Goal: Complete application form: Complete application form

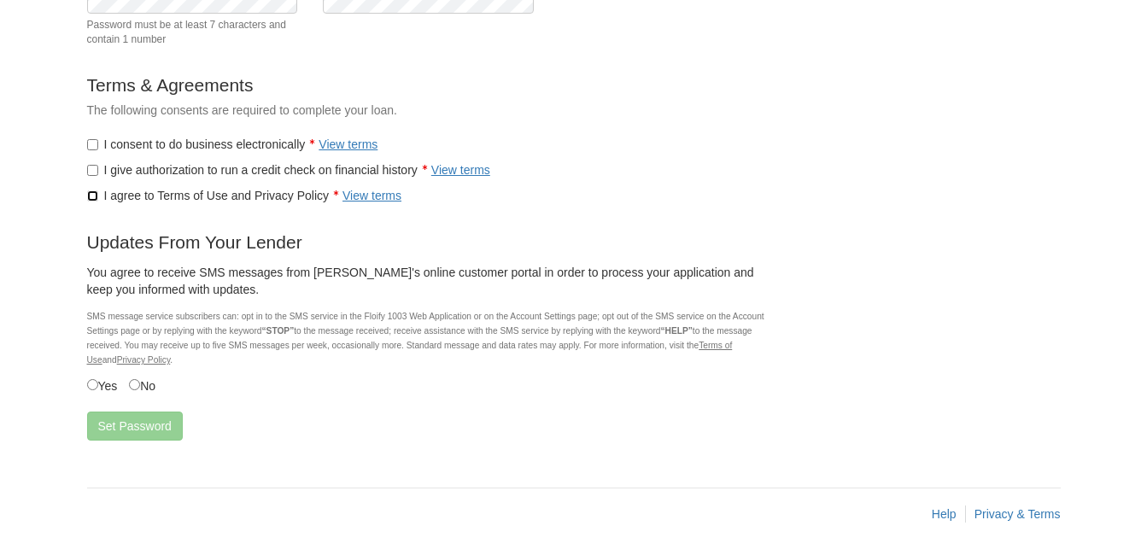
scroll to position [257, 0]
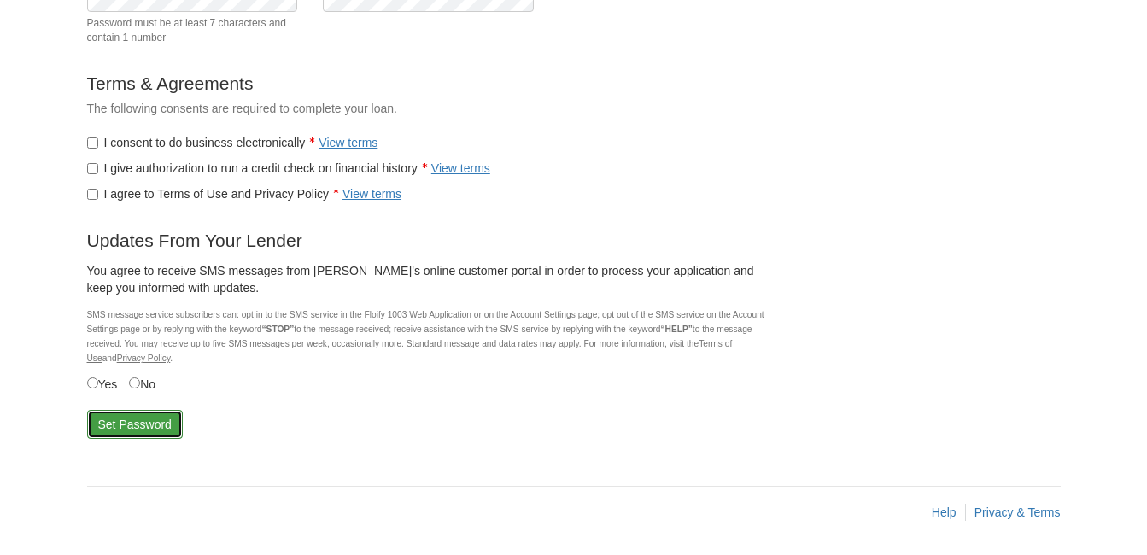
click at [123, 423] on button "Set Password" at bounding box center [135, 424] width 96 height 29
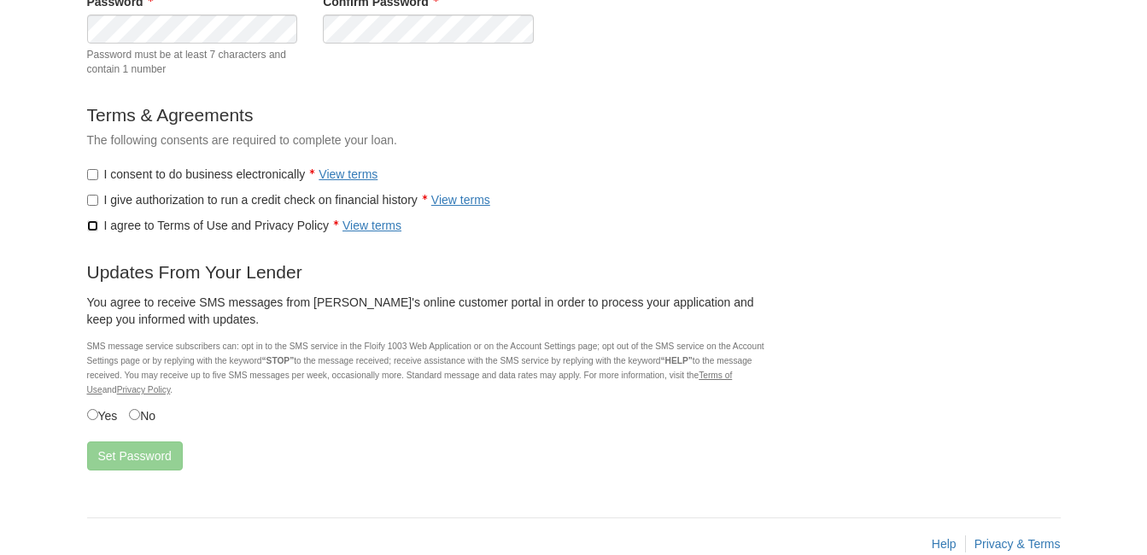
scroll to position [313, 0]
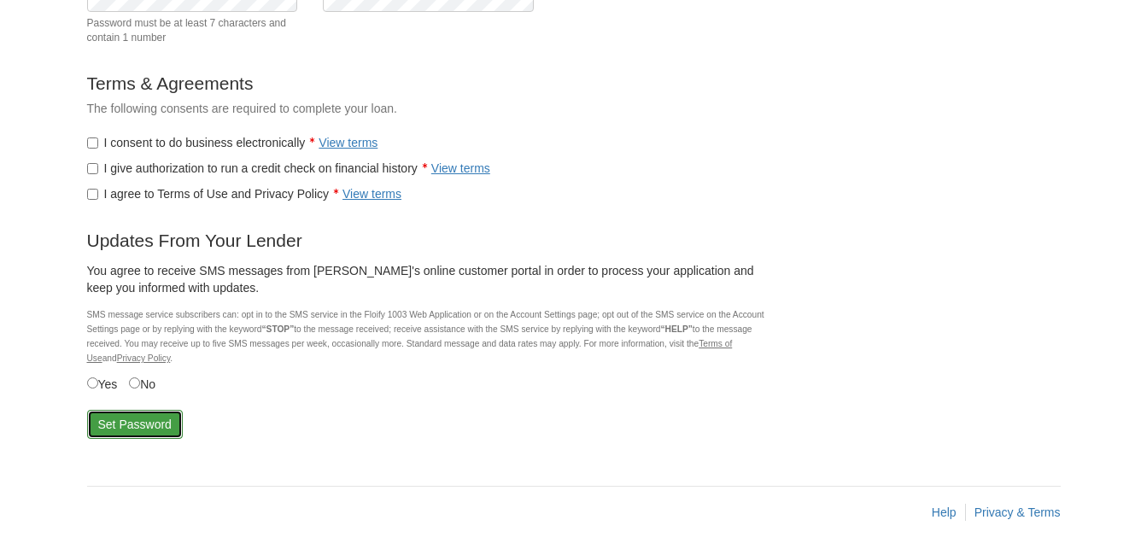
click at [143, 424] on button "Set Password" at bounding box center [135, 424] width 96 height 29
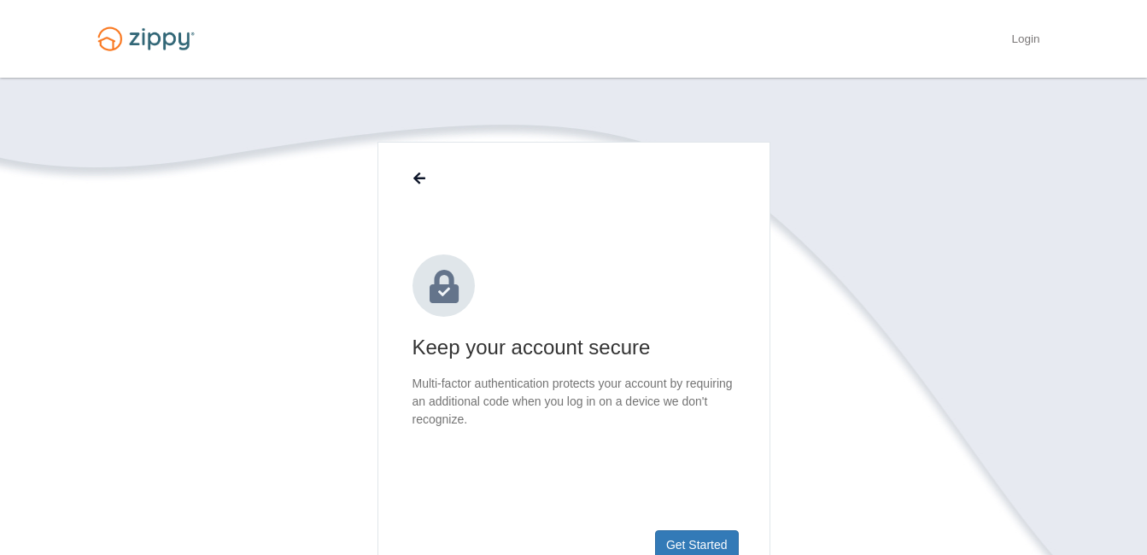
scroll to position [262, 0]
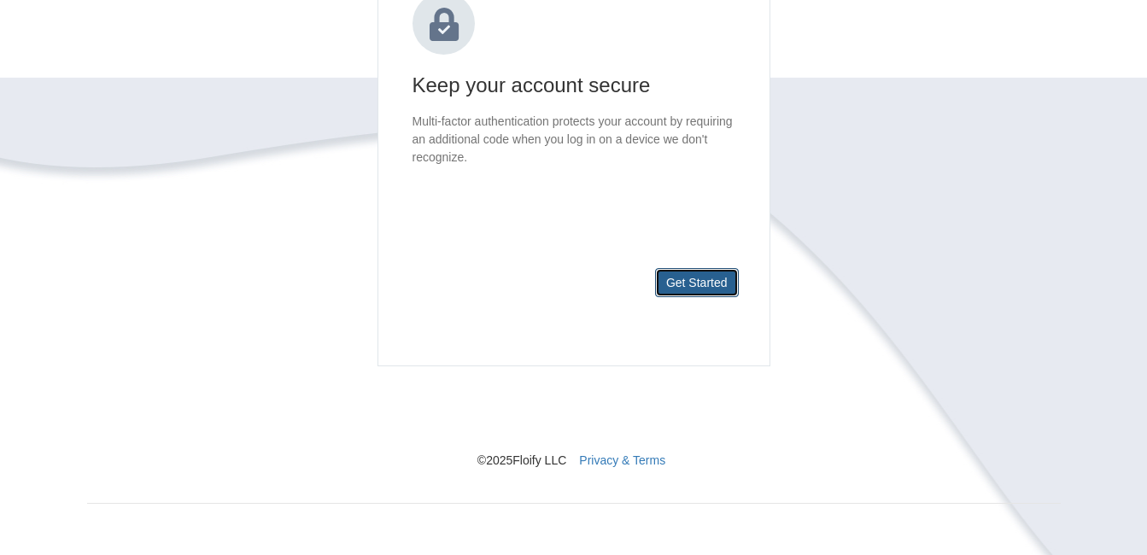
click at [667, 280] on button "Get Started" at bounding box center [697, 282] width 84 height 29
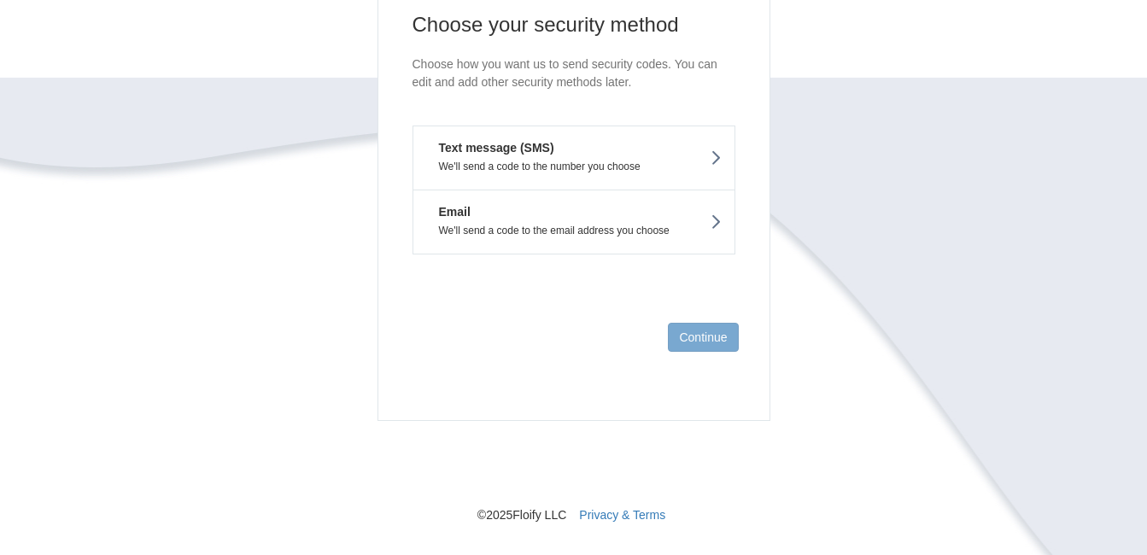
scroll to position [177, 0]
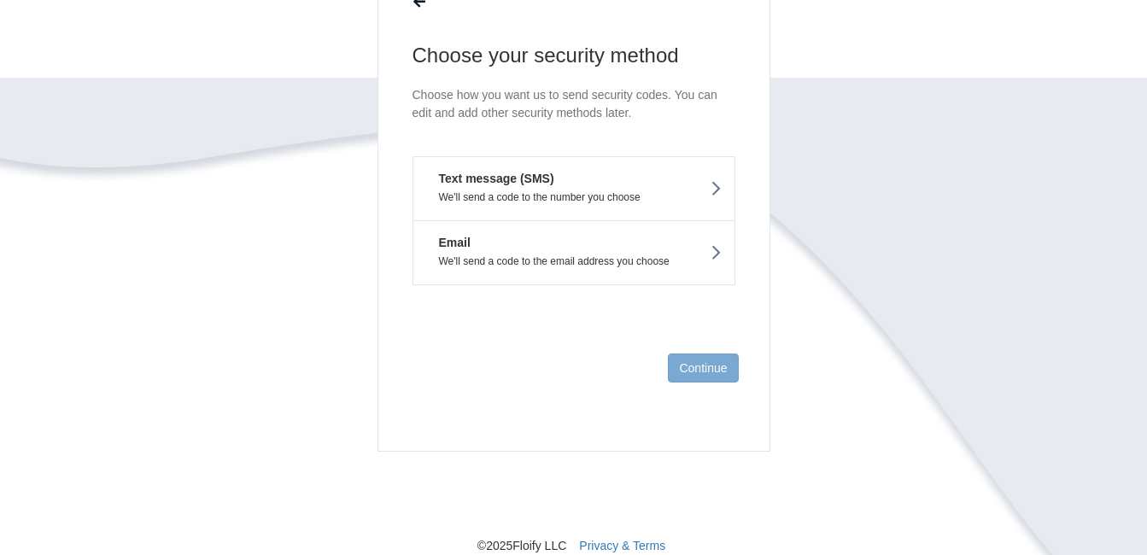
click at [598, 203] on button "Text message (SMS) We'll send a code to the number you choose" at bounding box center [573, 188] width 323 height 64
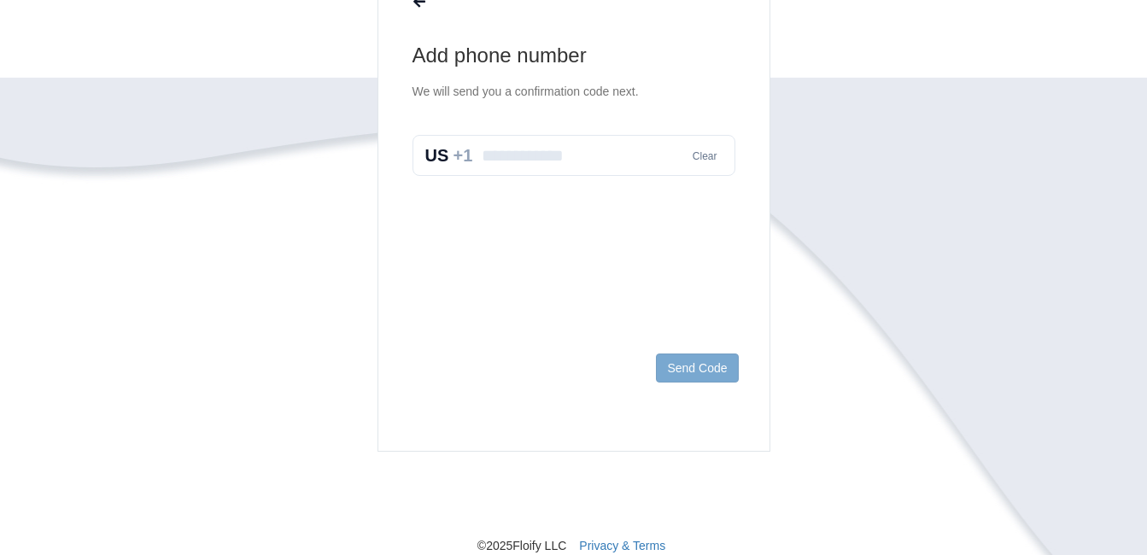
click at [588, 166] on input "text" at bounding box center [573, 155] width 323 height 41
type input "**********"
click at [683, 362] on button "Send Code" at bounding box center [697, 367] width 82 height 29
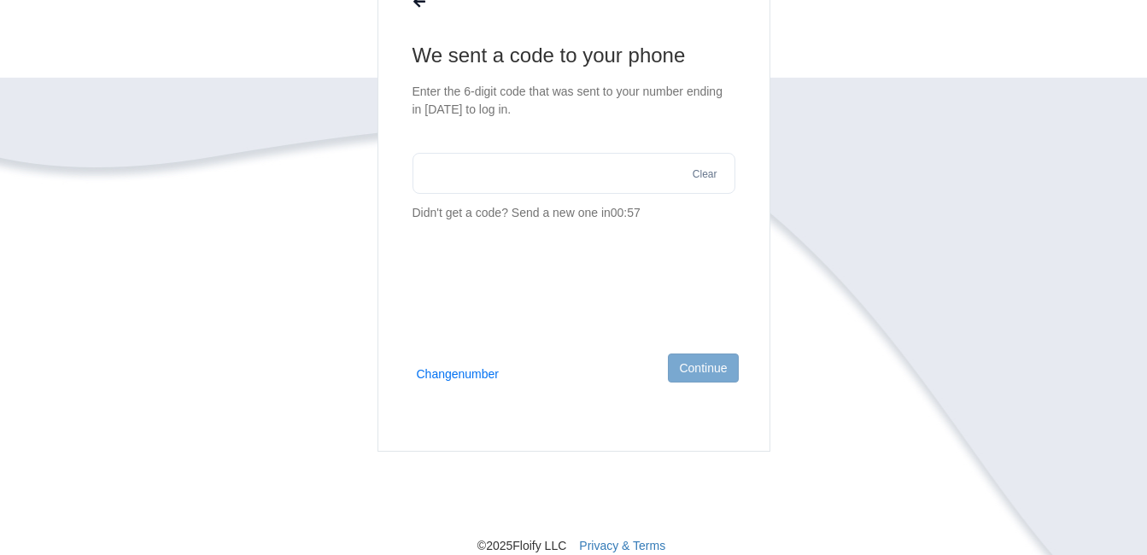
click at [516, 175] on input "text" at bounding box center [573, 173] width 323 height 41
type input "******"
click at [697, 368] on button "Continue" at bounding box center [703, 367] width 70 height 29
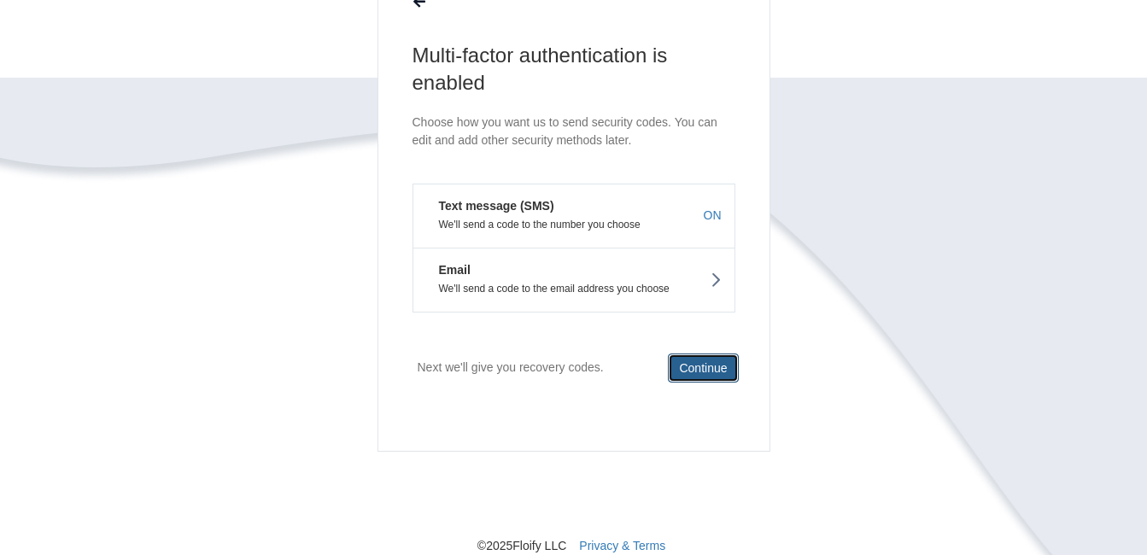
click at [697, 368] on button "Continue" at bounding box center [703, 367] width 70 height 29
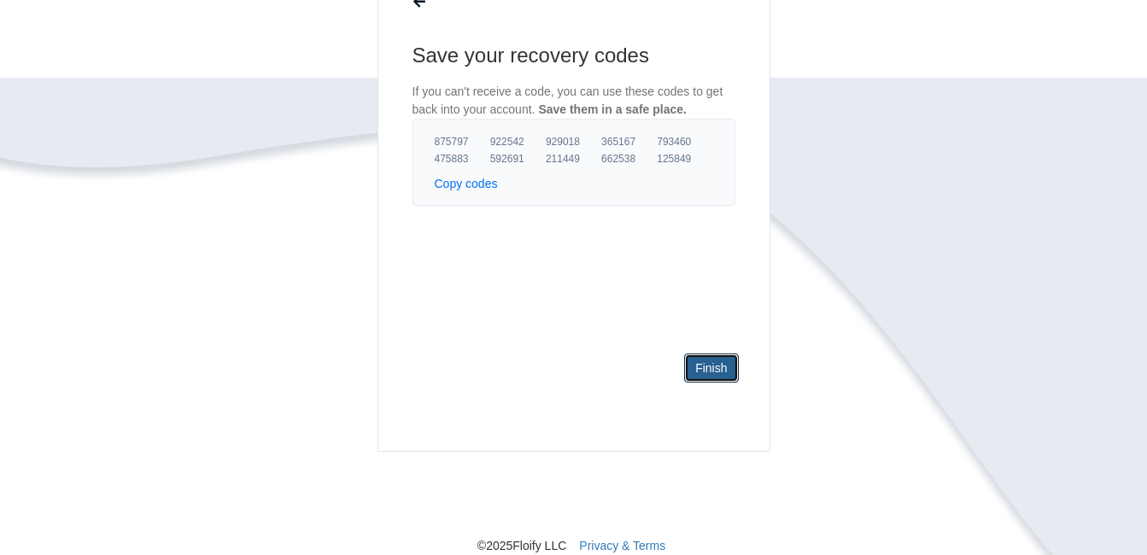
click at [697, 368] on link "Finish" at bounding box center [711, 367] width 54 height 29
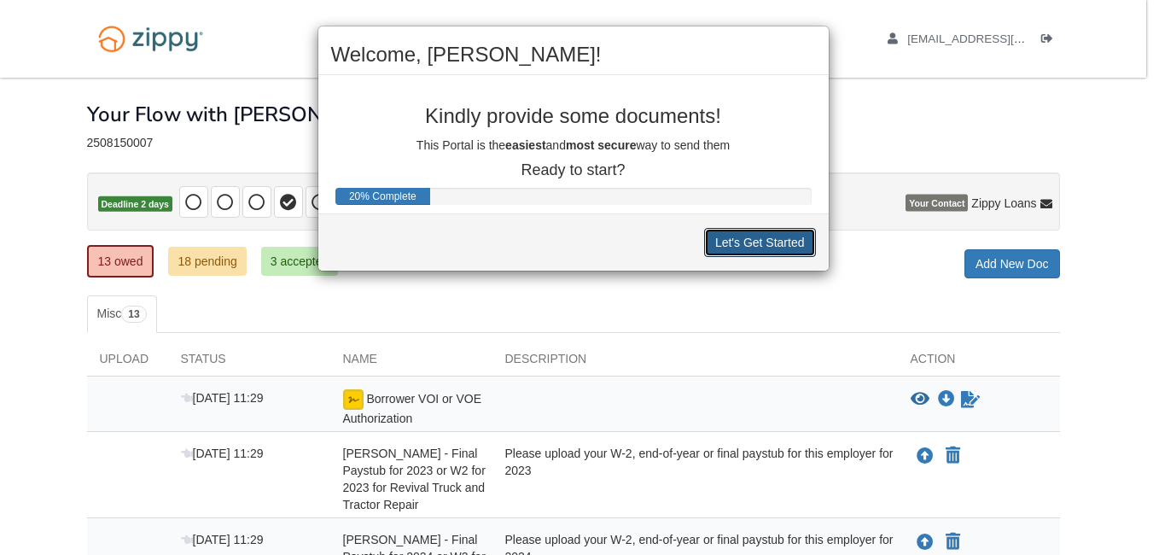
click at [750, 238] on button "Let's Get Started" at bounding box center [760, 242] width 112 height 29
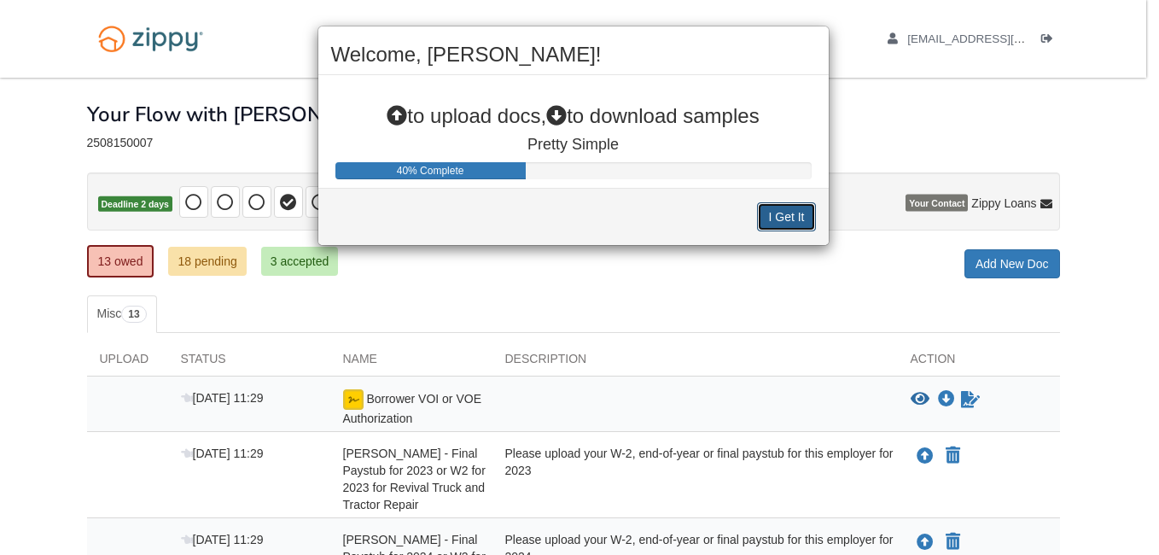
click at [792, 215] on button "I Get It" at bounding box center [786, 216] width 58 height 29
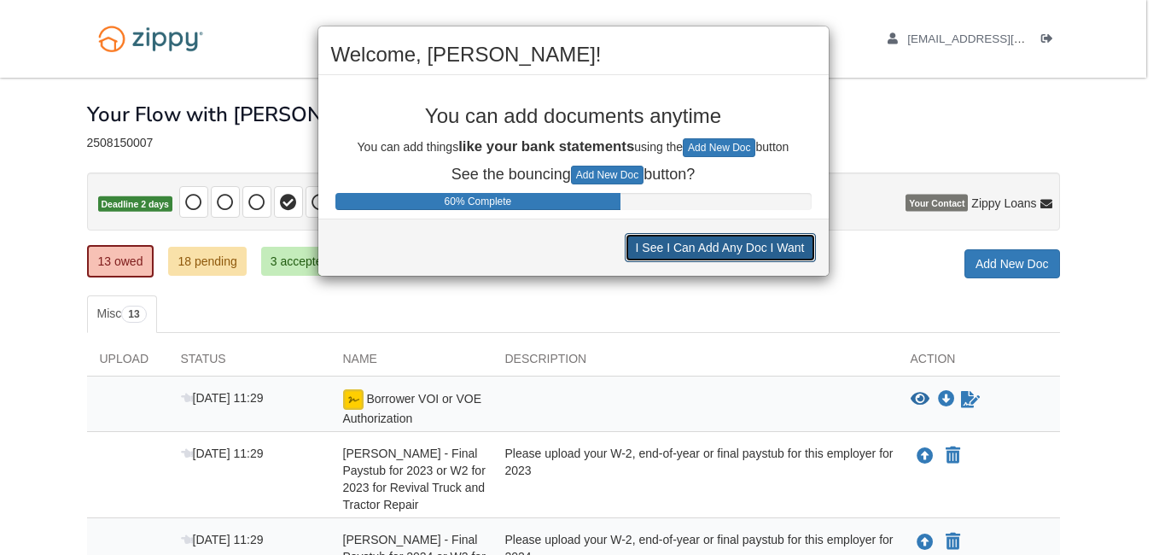
click at [765, 249] on button "I See I Can Add Any Doc I Want" at bounding box center [720, 247] width 191 height 29
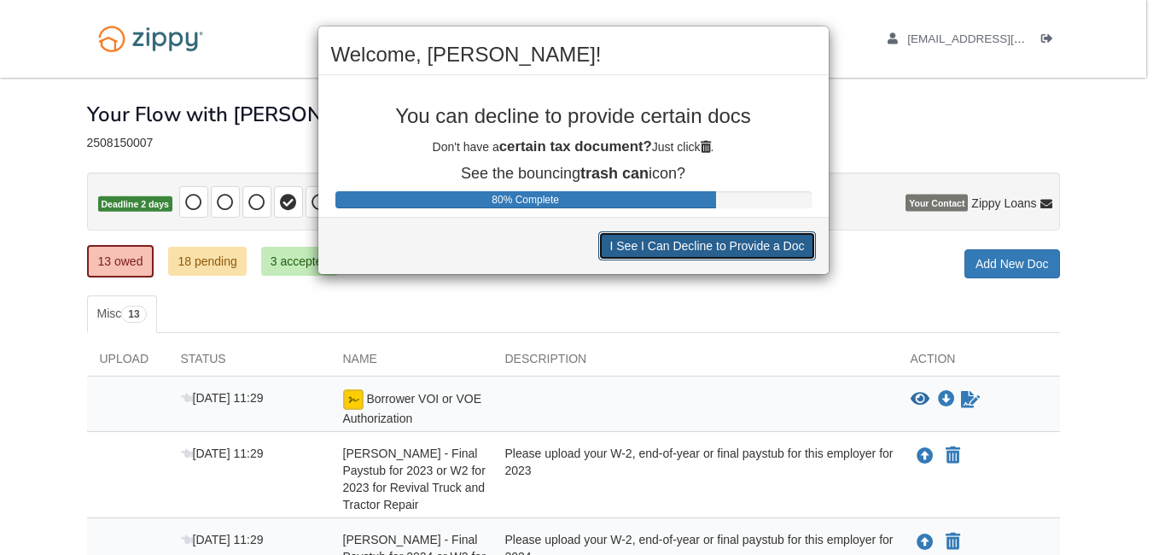
click at [765, 250] on button "I See I Can Decline to Provide a Doc" at bounding box center [707, 245] width 217 height 29
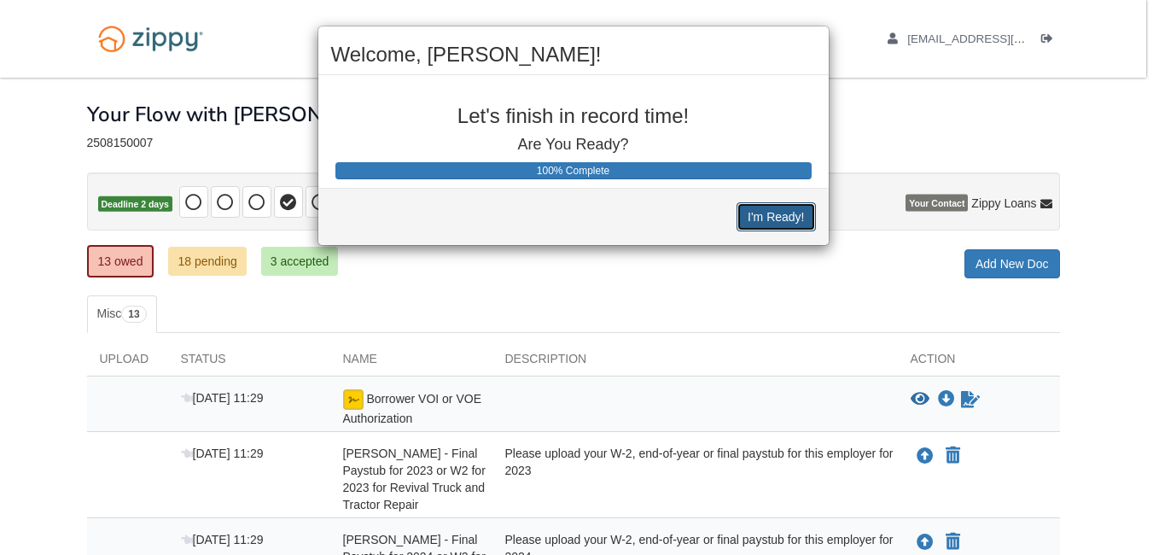
click at [771, 220] on button "I'm Ready!" at bounding box center [776, 216] width 79 height 29
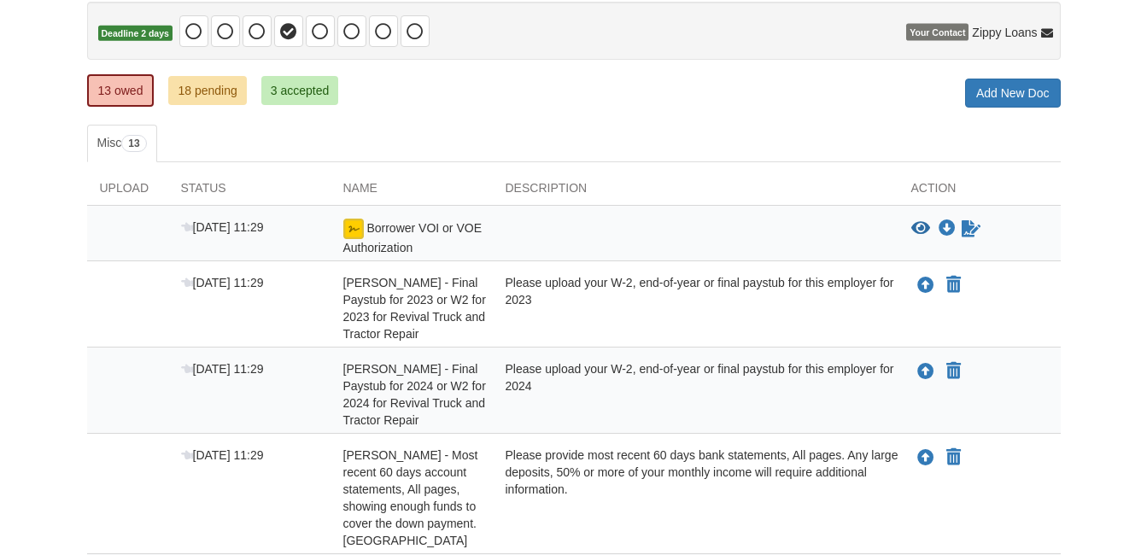
scroll to position [171, 0]
click at [970, 230] on icon "Sign Form" at bounding box center [970, 228] width 19 height 17
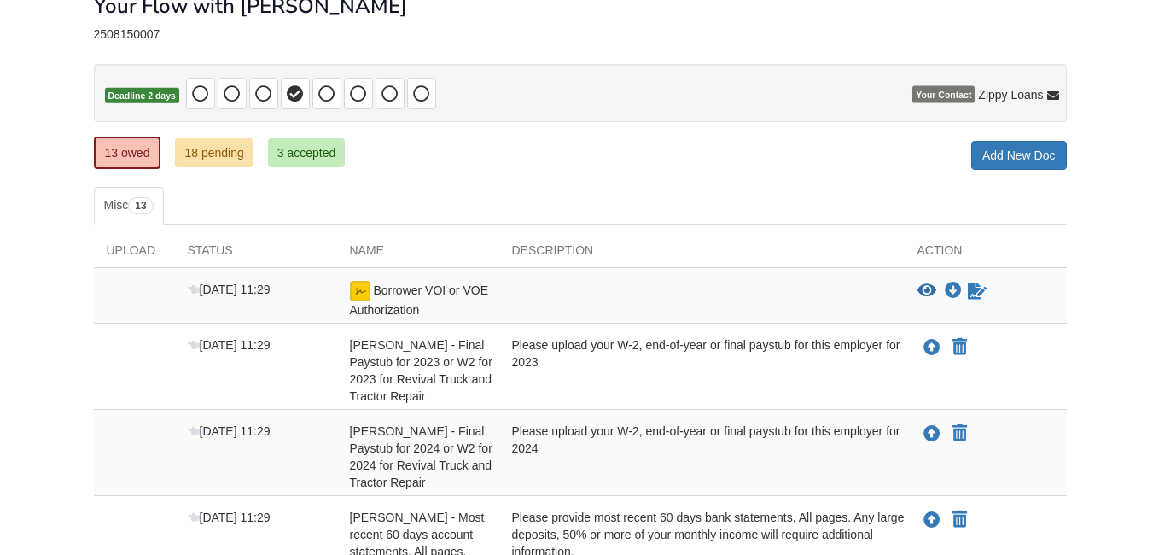
scroll to position [256, 0]
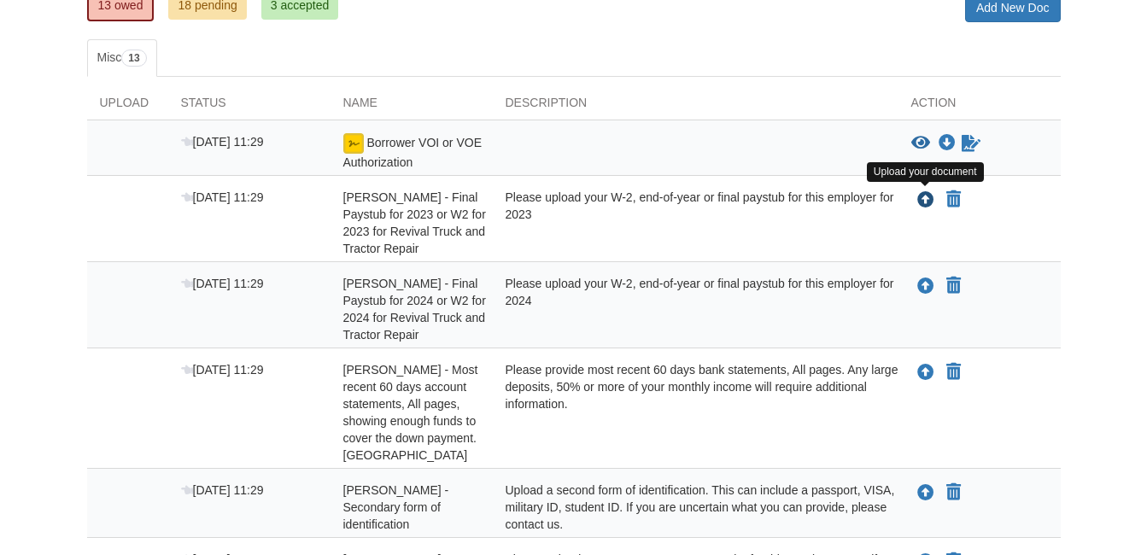
click at [922, 201] on icon "Upload Delores Barlow - Final Paystub for 2023 or W2 for 2023 for Revival Truck…" at bounding box center [925, 200] width 17 height 17
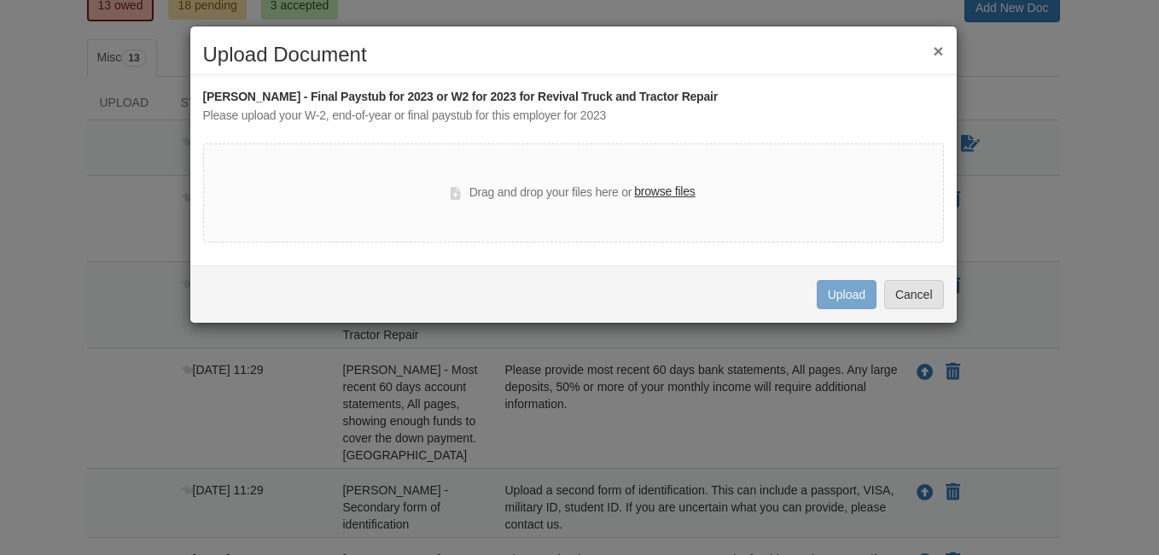
click at [678, 188] on label "browse files" at bounding box center [664, 192] width 61 height 19
click at [0, 0] on input "browse files" at bounding box center [0, 0] width 0 height 0
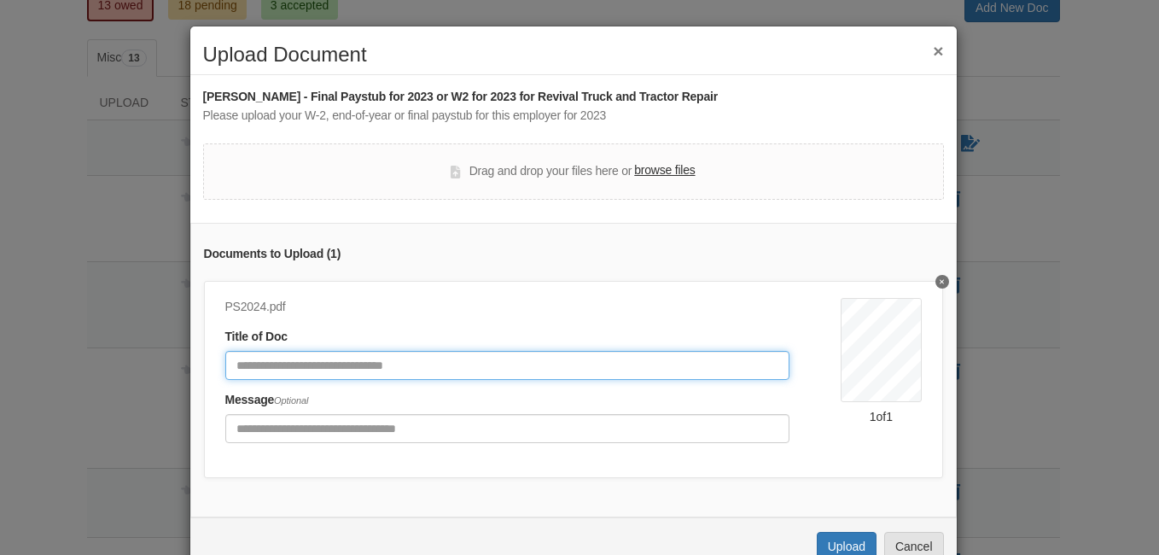
click at [361, 365] on input "Document Title" at bounding box center [507, 365] width 565 height 29
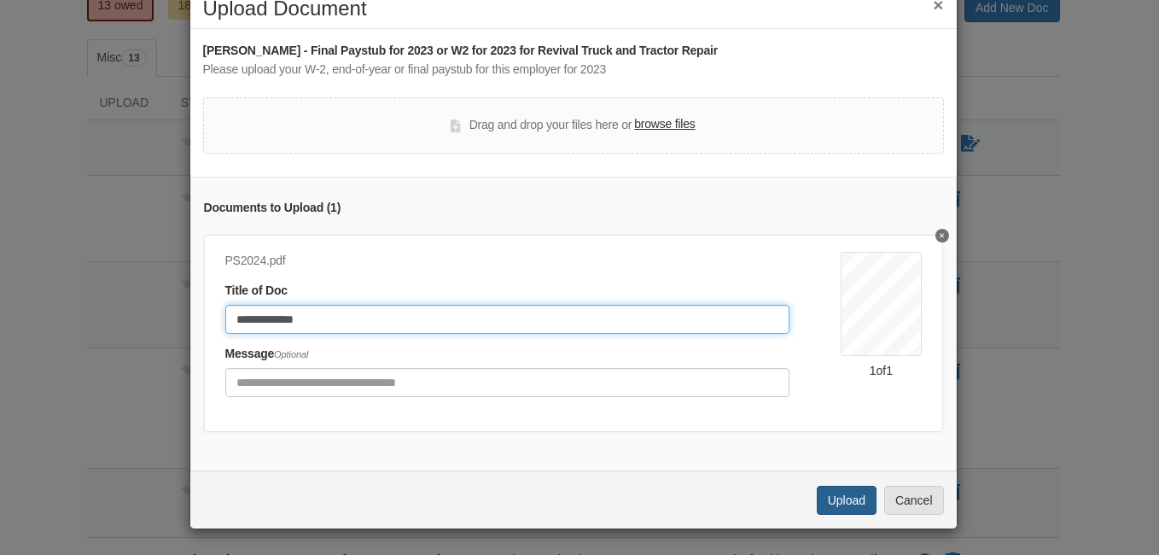
type input "**********"
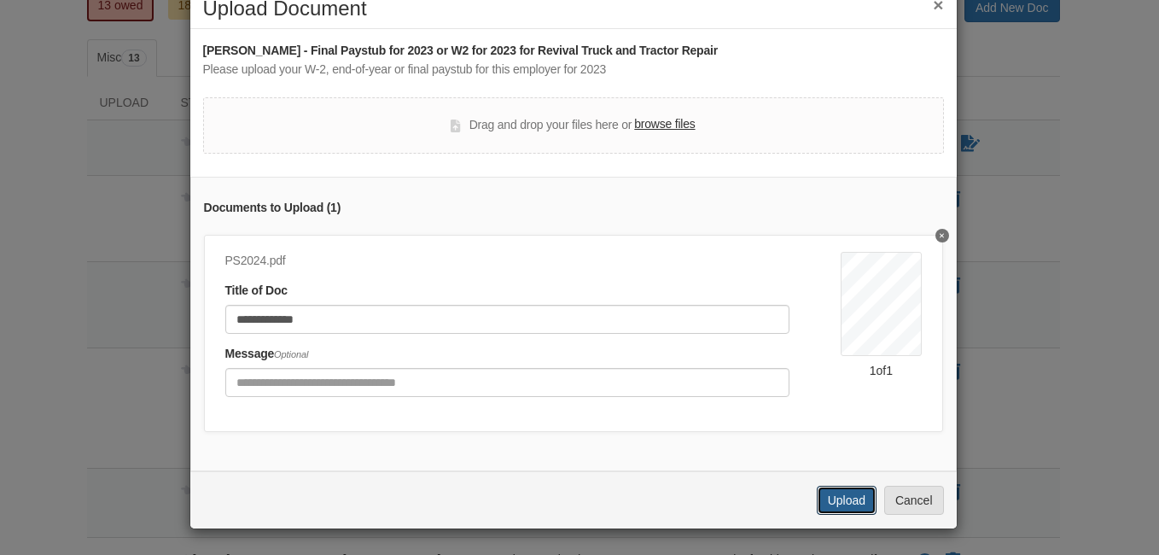
click at [835, 499] on button "Upload" at bounding box center [847, 500] width 60 height 29
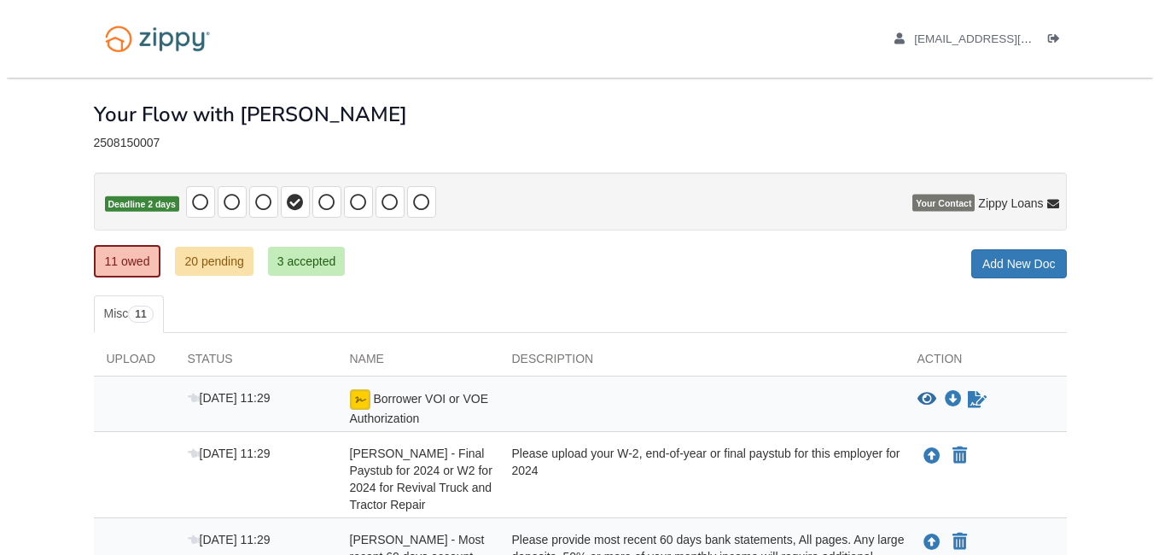
scroll to position [247, 0]
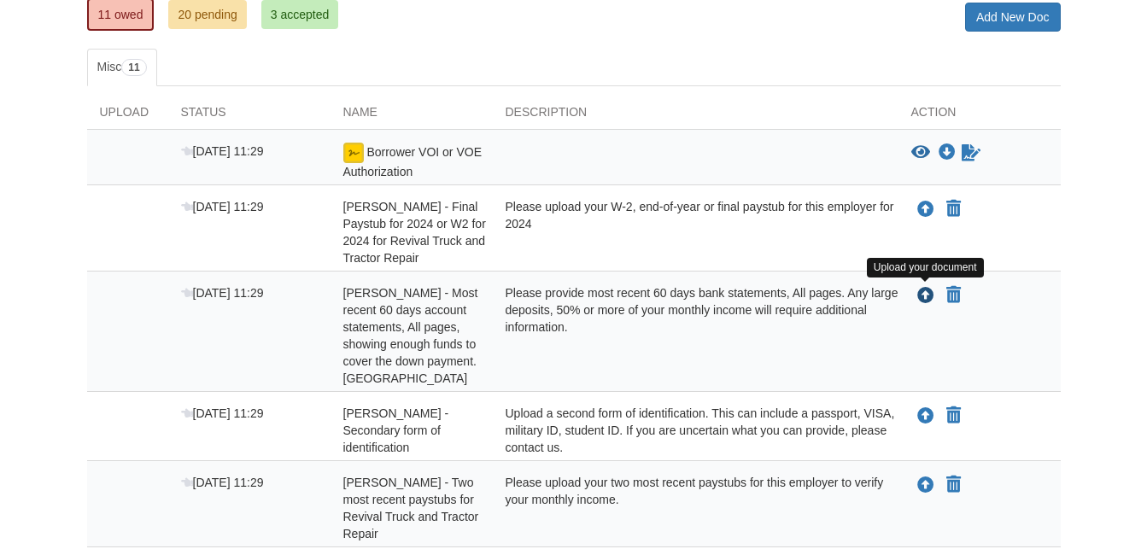
click at [921, 295] on icon "Upload Delores Barlow - Most recent 60 days account statements, All pages, show…" at bounding box center [925, 296] width 17 height 17
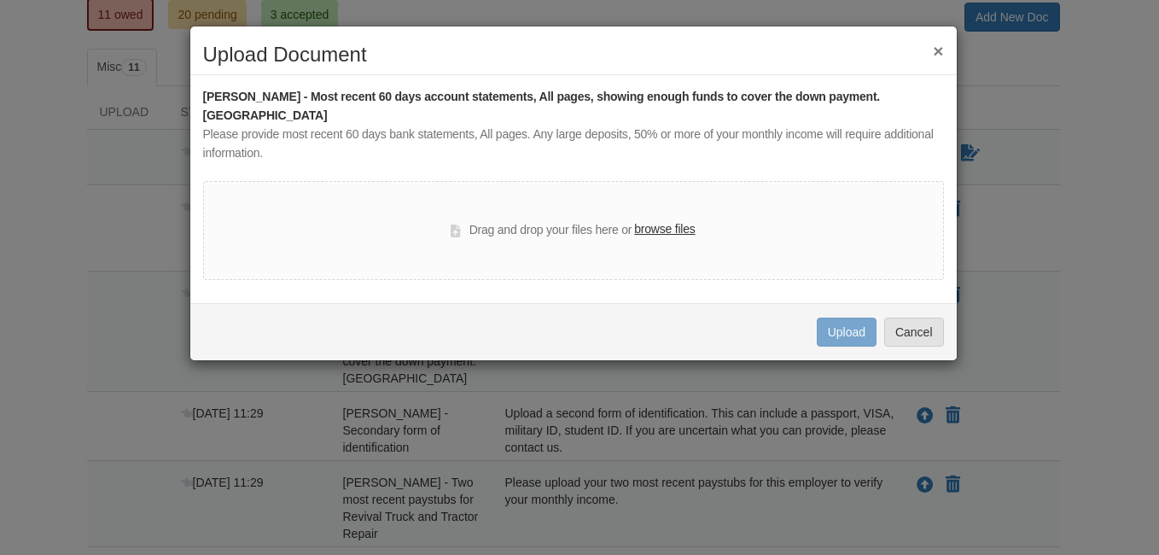
click at [668, 228] on label "browse files" at bounding box center [664, 229] width 61 height 19
click at [0, 0] on input "browse files" at bounding box center [0, 0] width 0 height 0
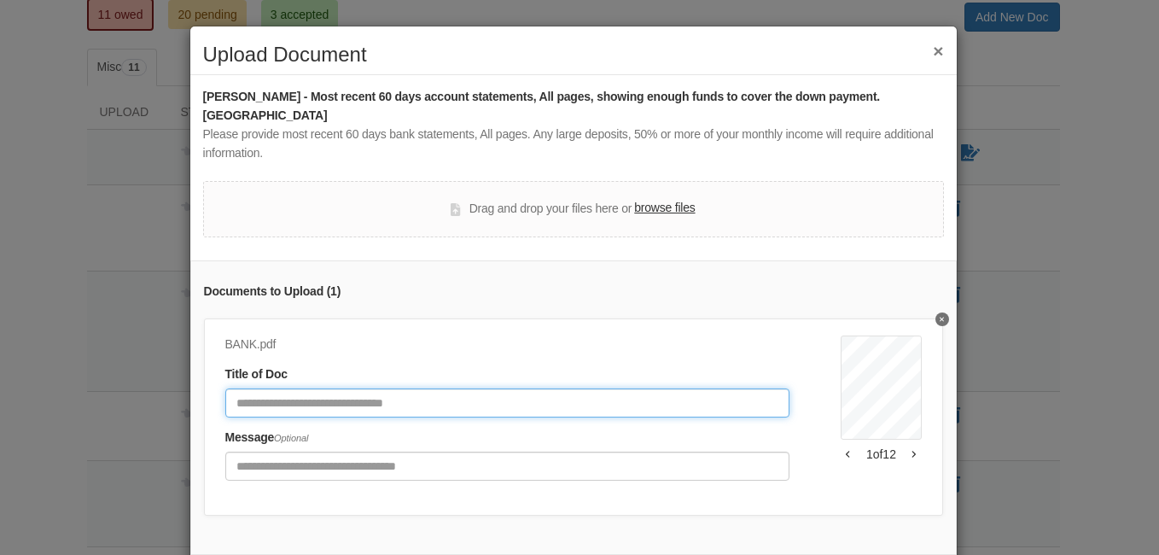
click at [395, 400] on input "Document Title" at bounding box center [507, 402] width 565 height 29
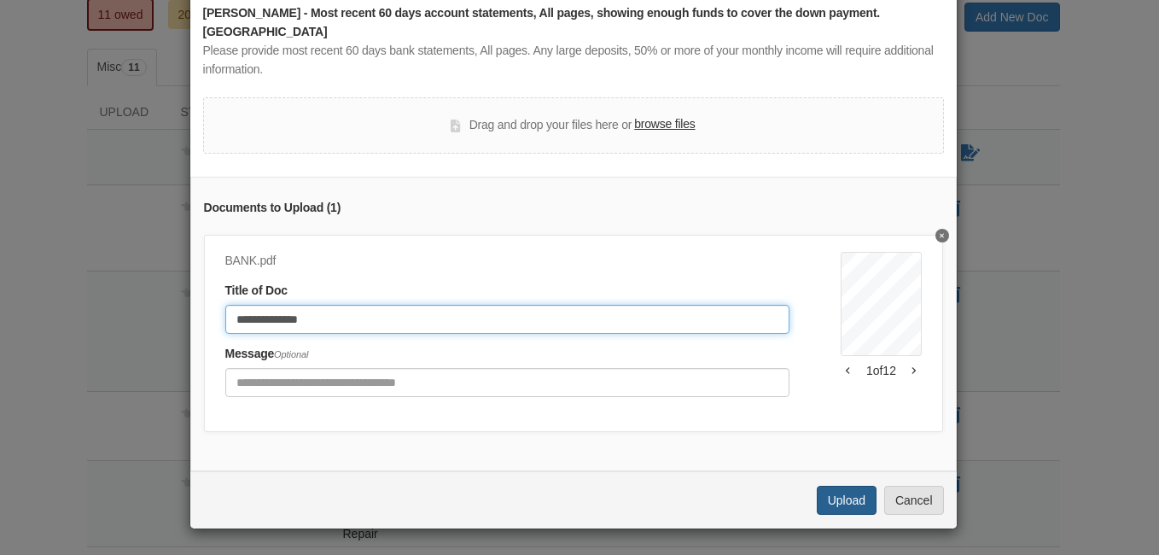
type input "**********"
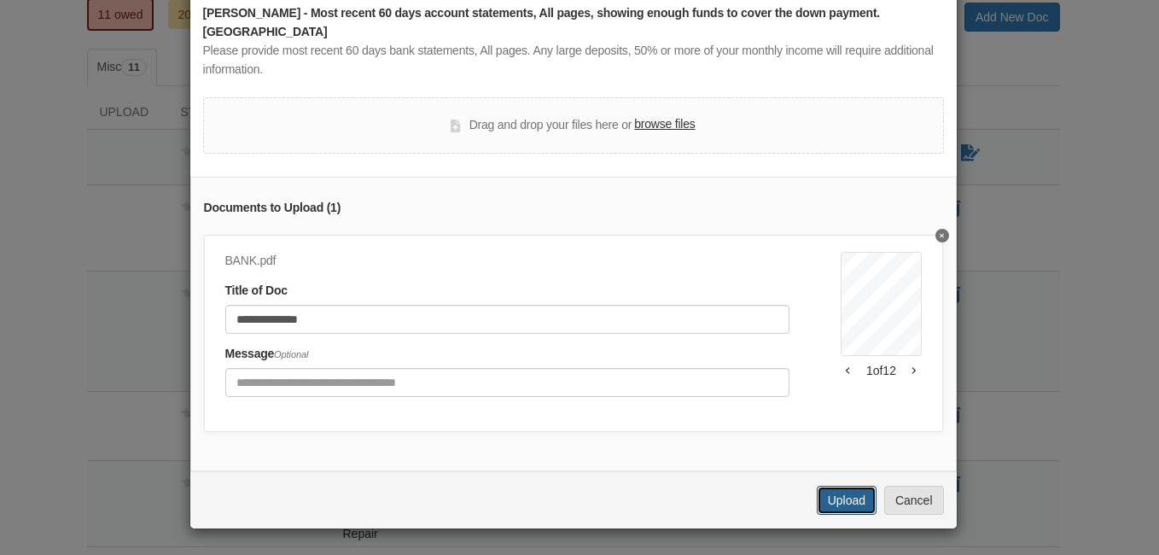
click at [850, 497] on button "Upload" at bounding box center [847, 500] width 60 height 29
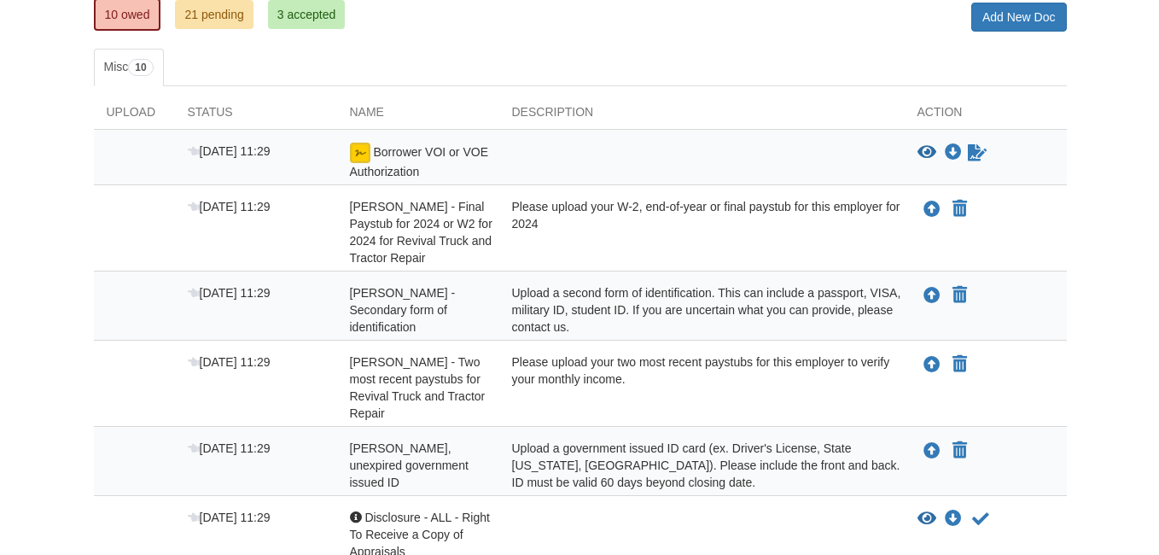
scroll to position [247, 0]
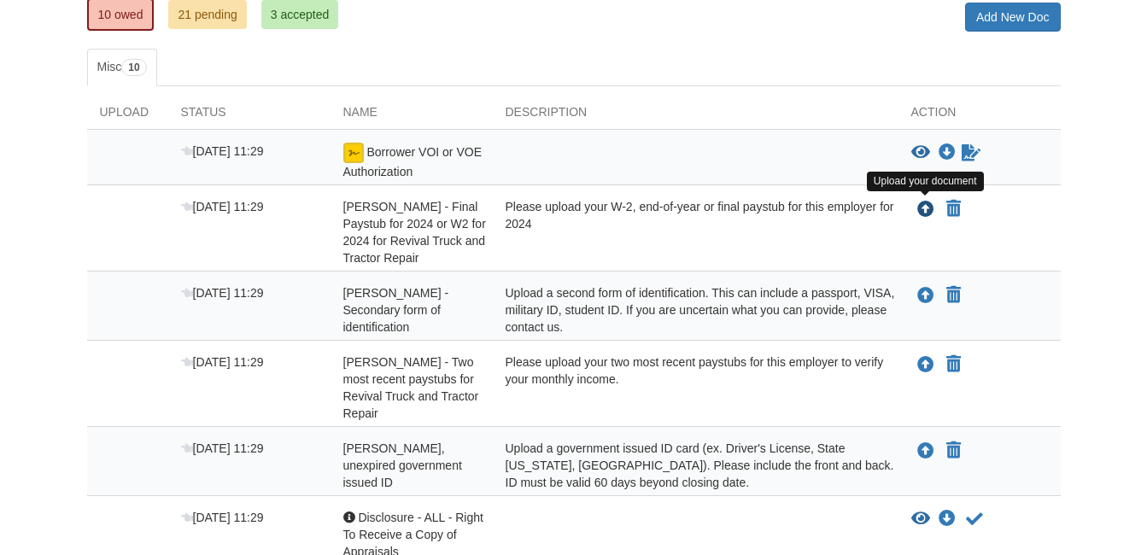
click at [925, 210] on icon "Upload Delores Barlow - Final Paystub for 2024 or W2 for 2024 for Revival Truck…" at bounding box center [925, 209] width 17 height 17
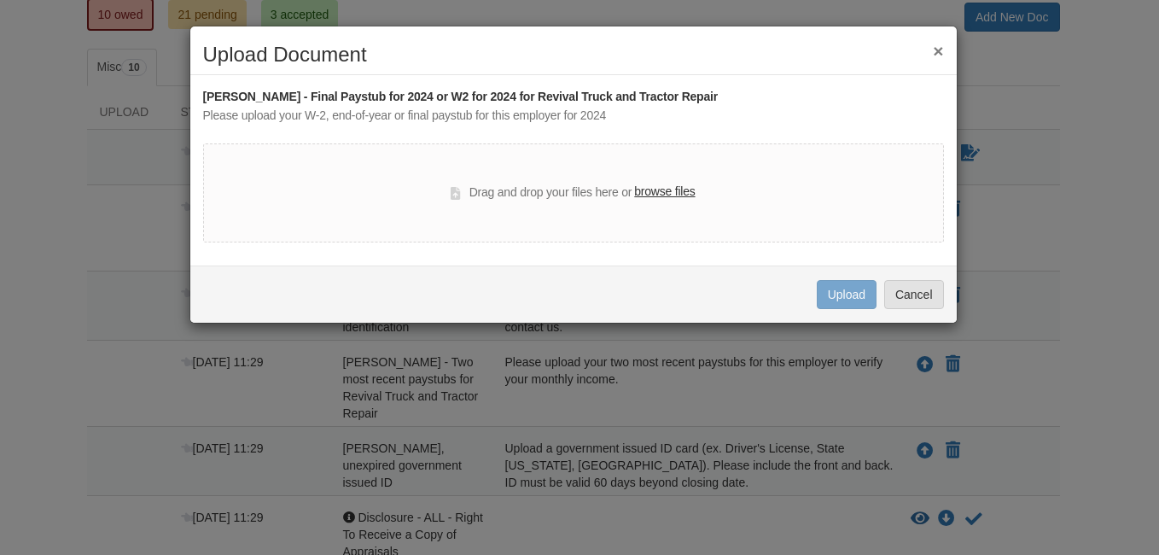
click at [692, 190] on label "browse files" at bounding box center [664, 192] width 61 height 19
click at [0, 0] on input "browse files" at bounding box center [0, 0] width 0 height 0
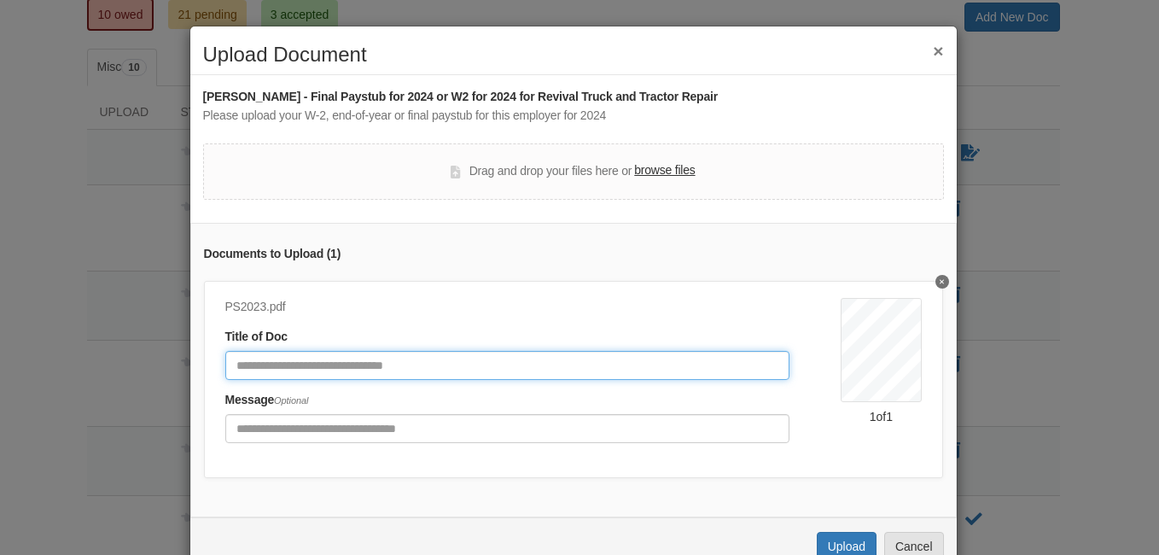
click at [430, 371] on input "Document Title" at bounding box center [507, 365] width 565 height 29
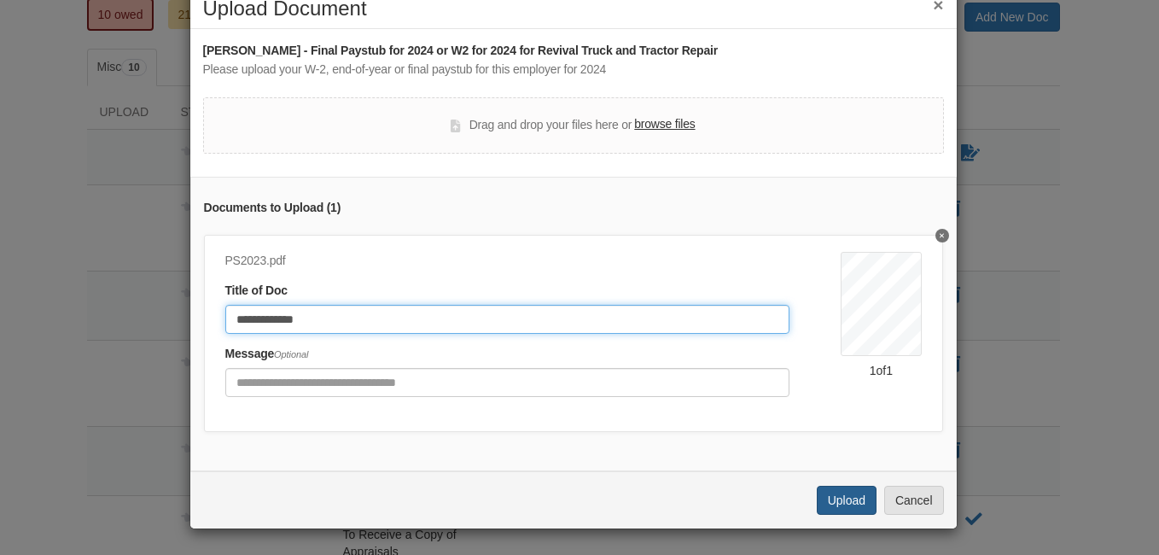
type input "**********"
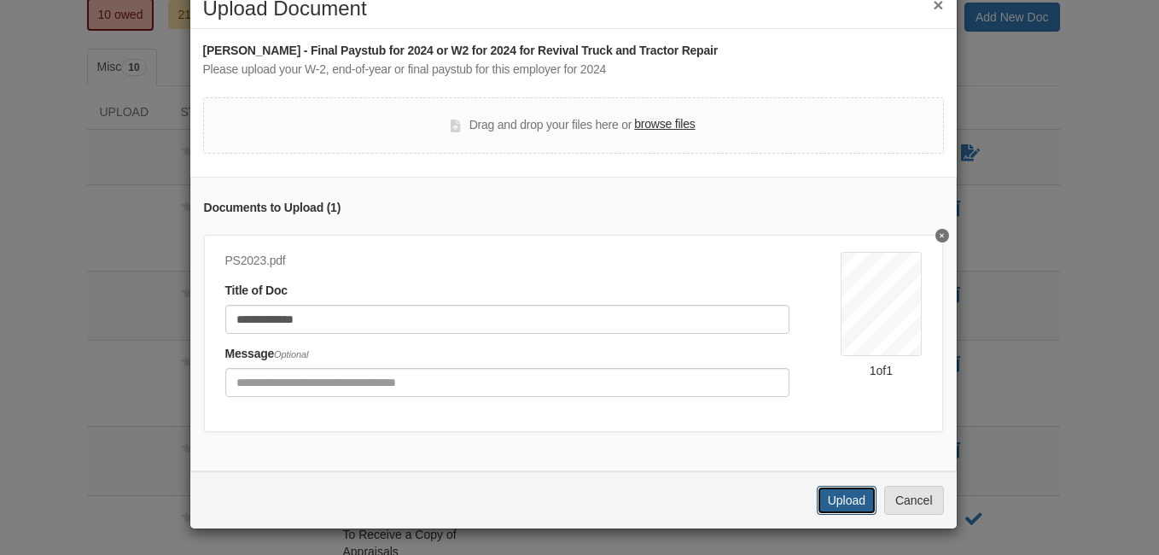
click at [850, 499] on button "Upload" at bounding box center [847, 500] width 60 height 29
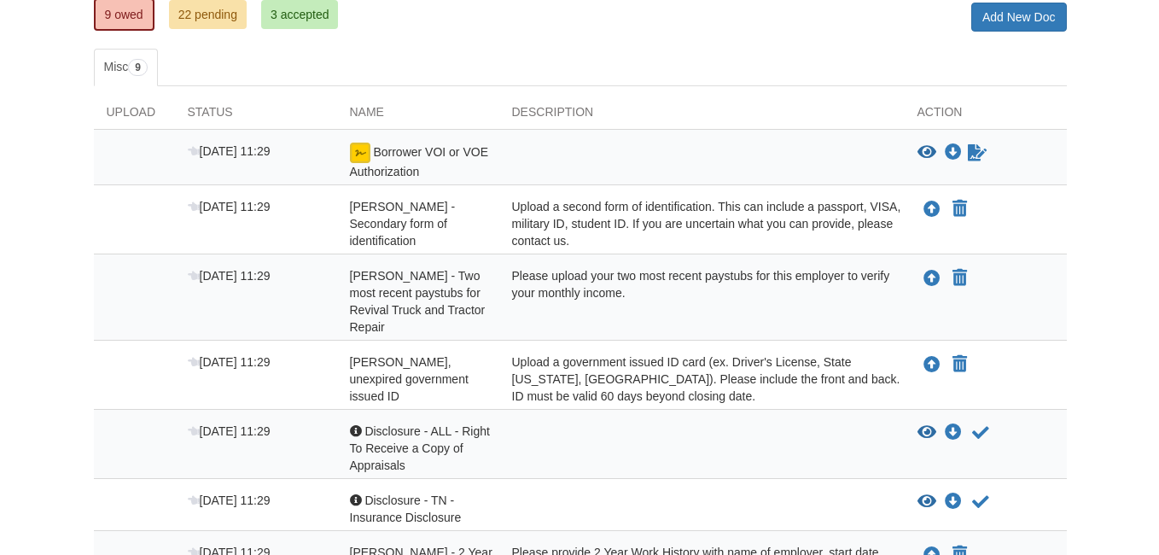
scroll to position [247, 0]
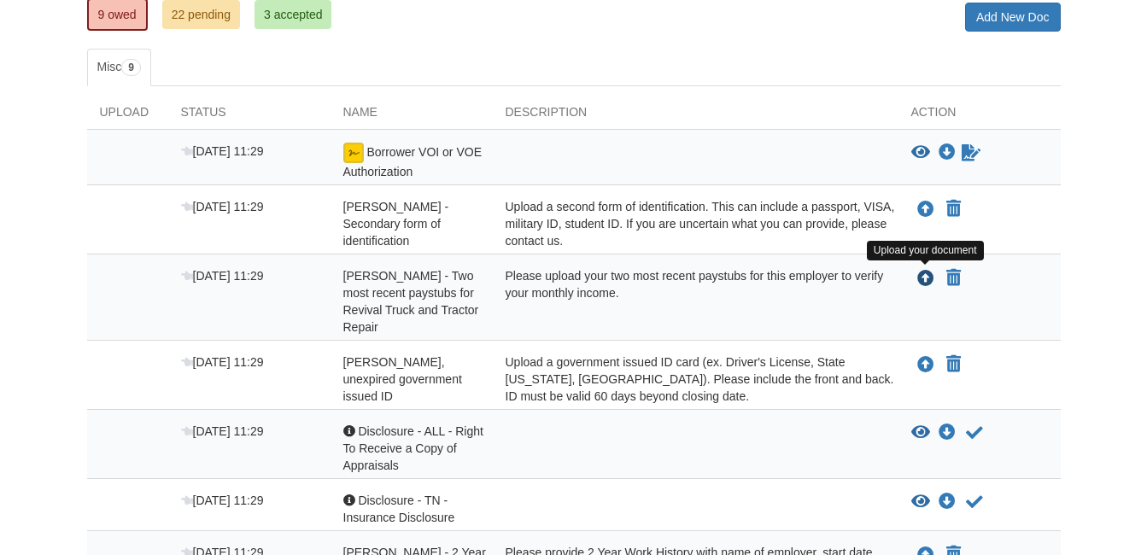
click at [925, 276] on icon "Upload Delores Barlow - Two most recent paystubs for Revival Truck and Tractor …" at bounding box center [925, 279] width 17 height 17
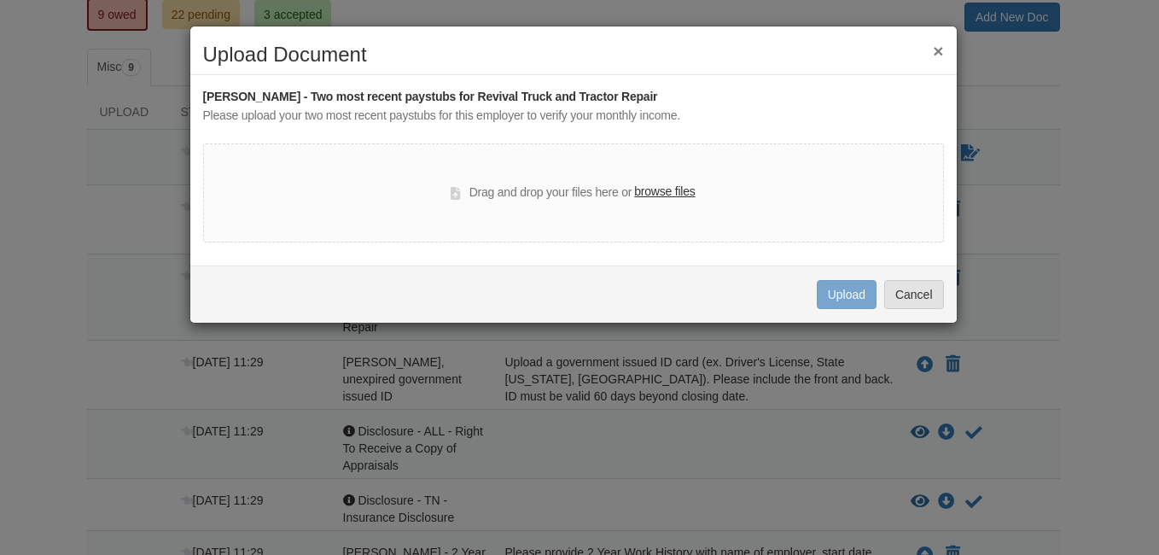
click at [673, 190] on label "browse files" at bounding box center [664, 192] width 61 height 19
click at [0, 0] on input "browse files" at bounding box center [0, 0] width 0 height 0
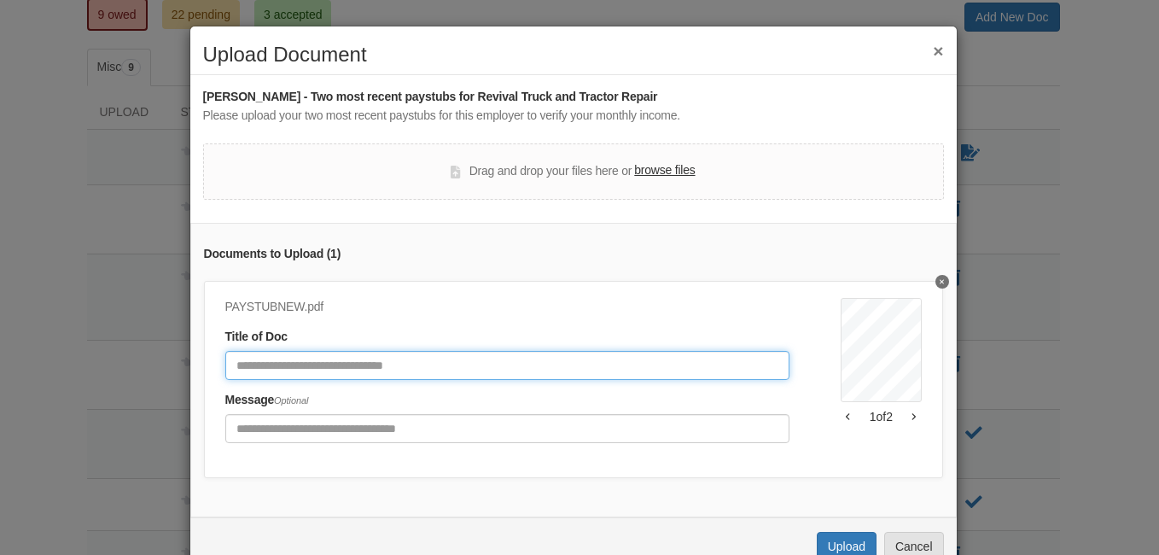
click at [378, 364] on input "Document Title" at bounding box center [507, 365] width 565 height 29
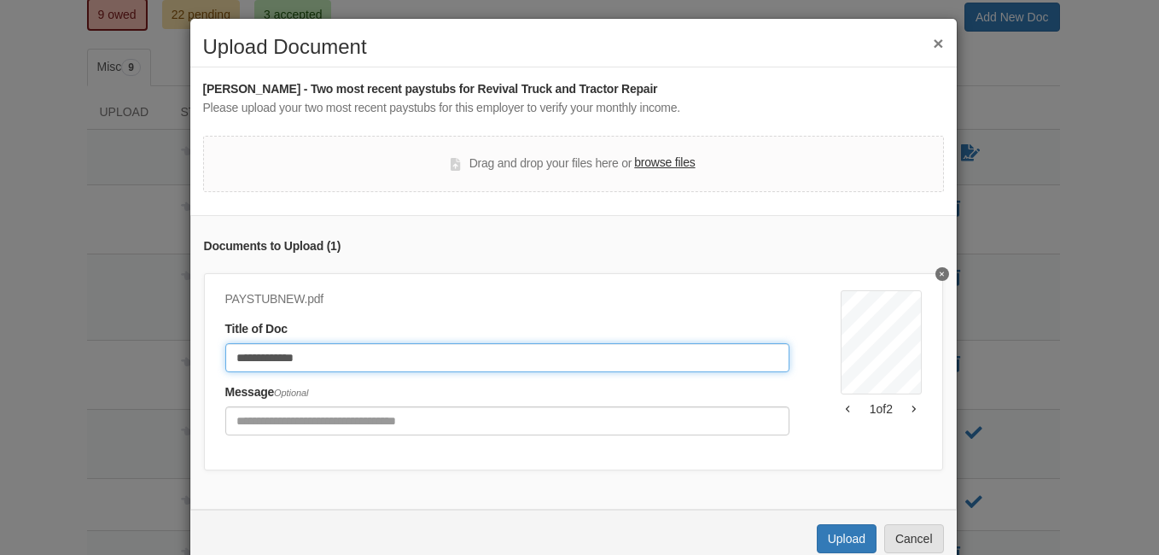
scroll to position [59, 0]
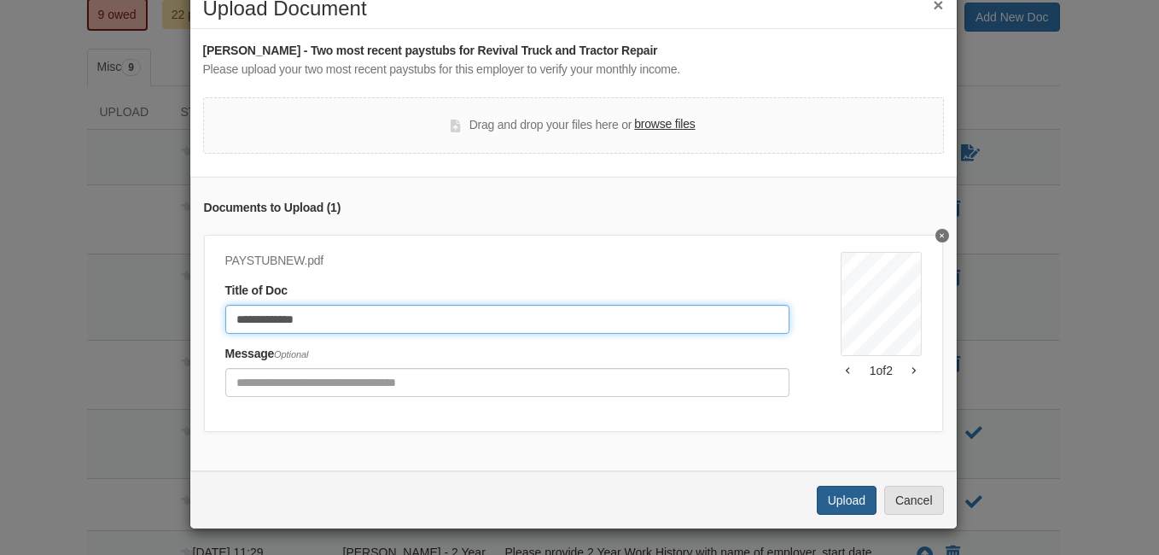
type input "**********"
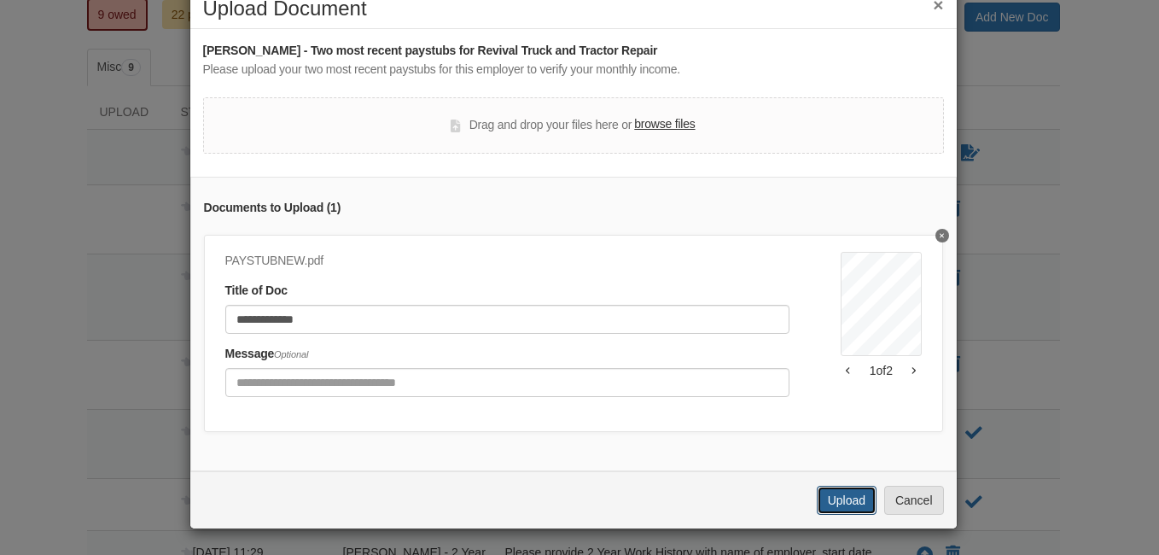
click at [847, 511] on button "Upload" at bounding box center [847, 500] width 60 height 29
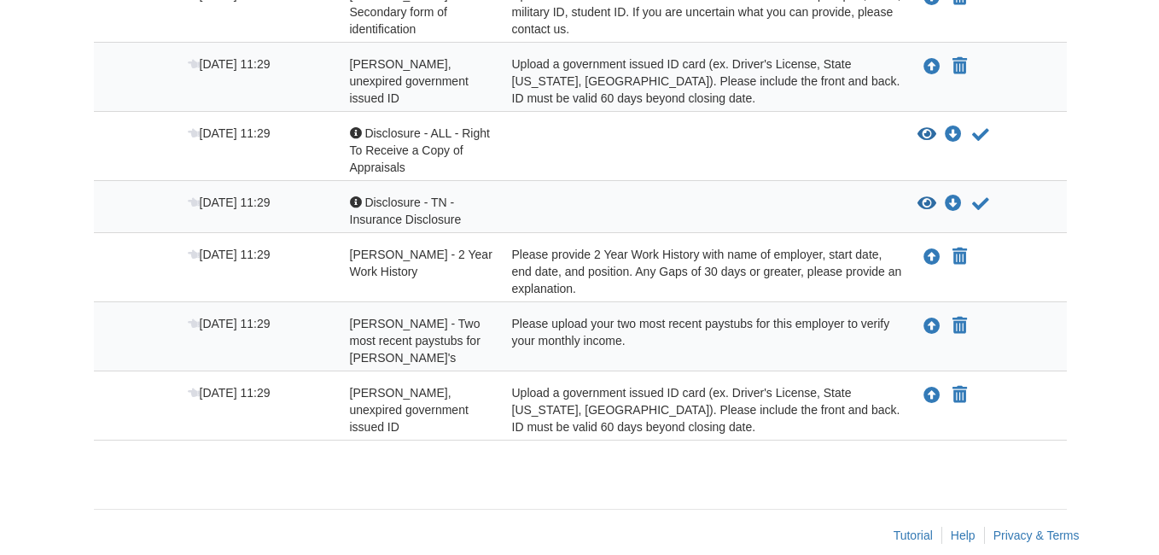
scroll to position [482, 0]
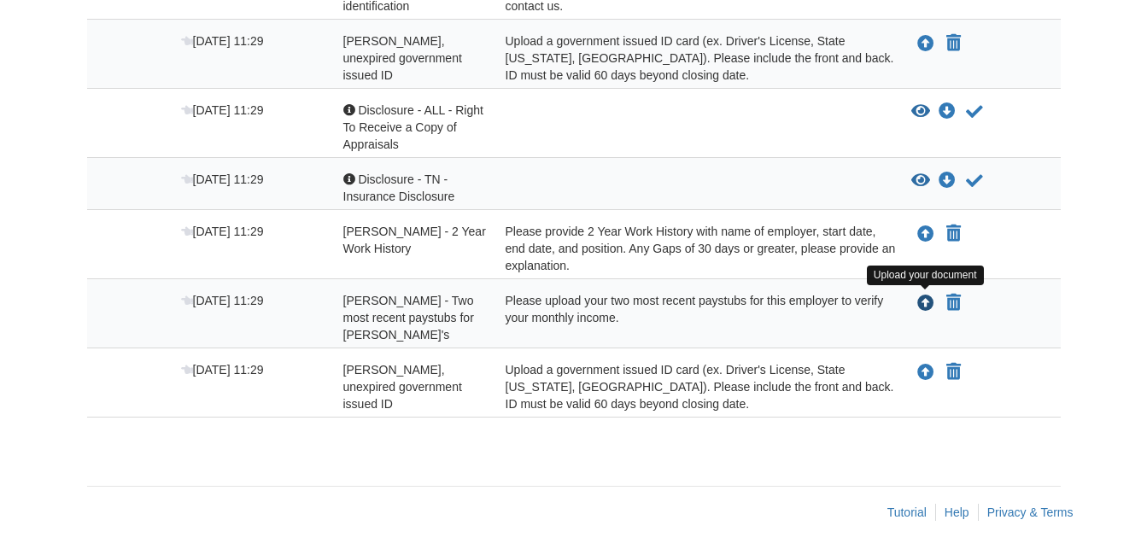
click at [926, 302] on icon "Upload Rodney Whitaker - Two most recent paystubs for Arby's" at bounding box center [925, 303] width 17 height 17
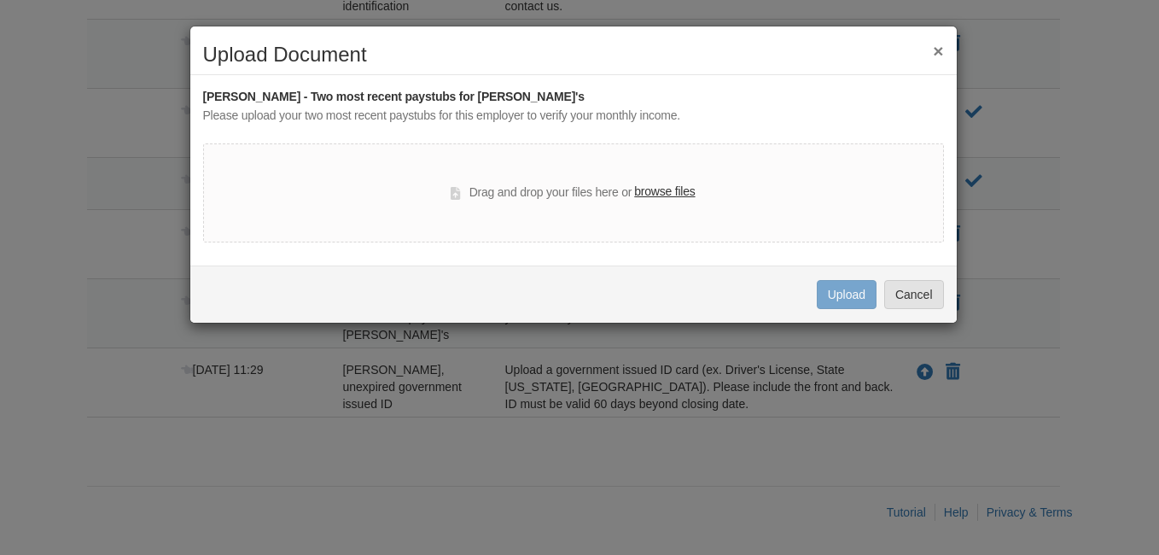
click at [668, 191] on label "browse files" at bounding box center [664, 192] width 61 height 19
click at [0, 0] on input "browse files" at bounding box center [0, 0] width 0 height 0
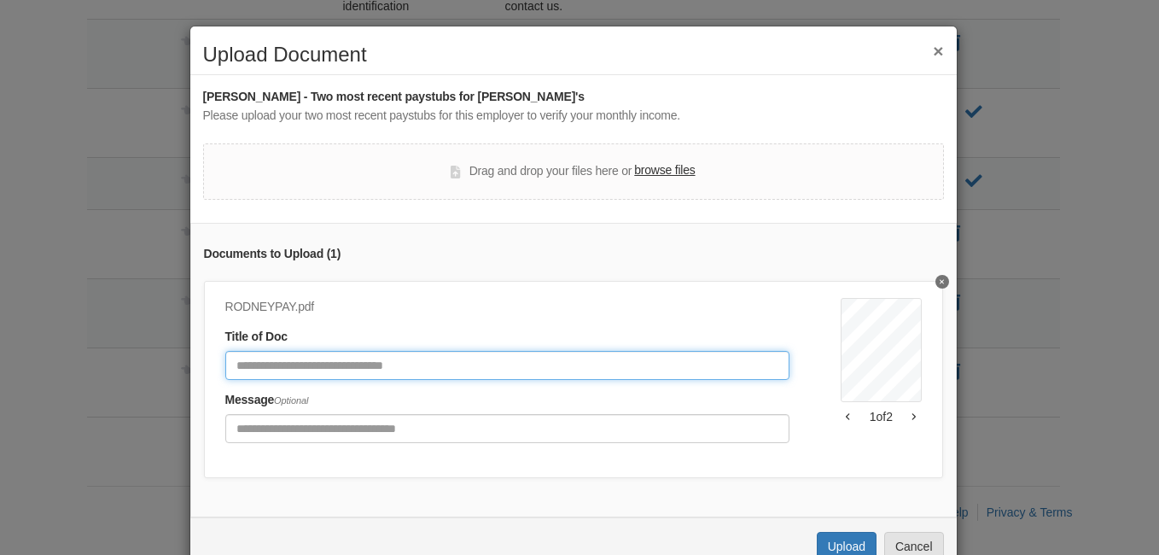
click at [381, 372] on input "Document Title" at bounding box center [507, 365] width 565 height 29
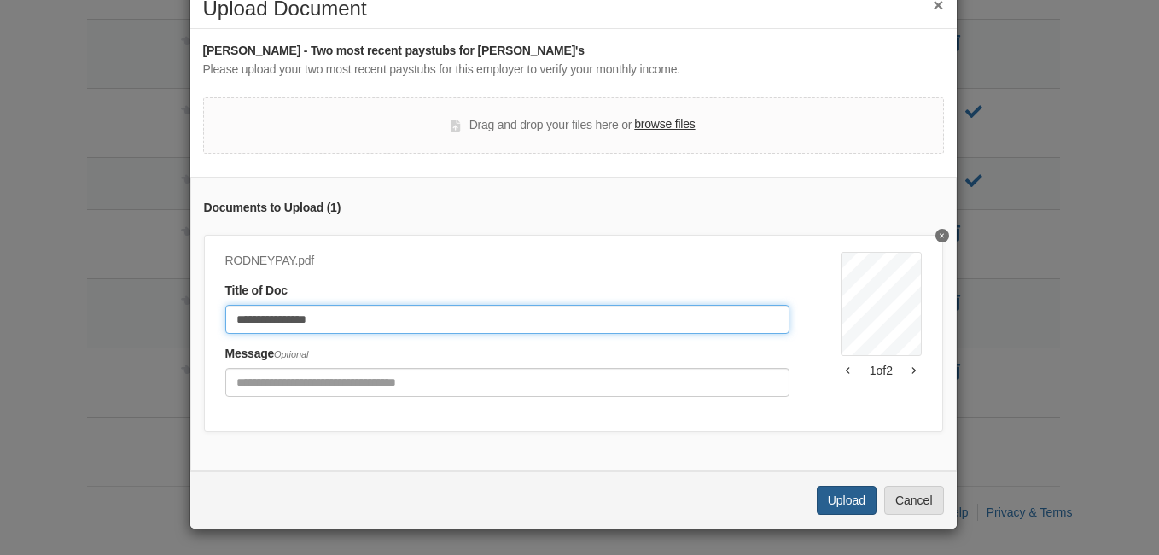
type input "**********"
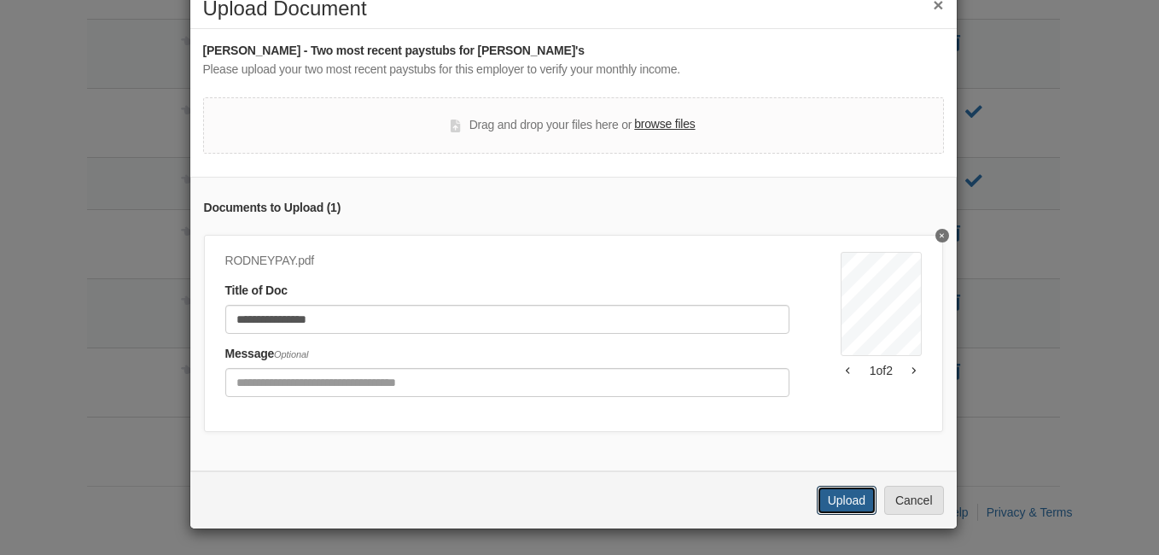
click at [820, 496] on button "Upload" at bounding box center [847, 500] width 60 height 29
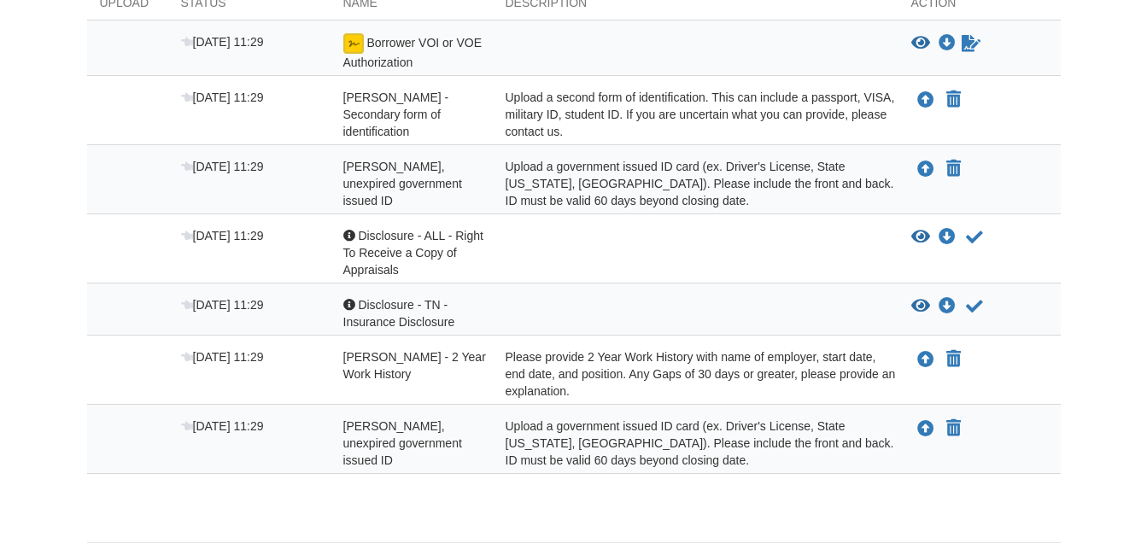
scroll to position [327, 0]
